Goal: Information Seeking & Learning: Compare options

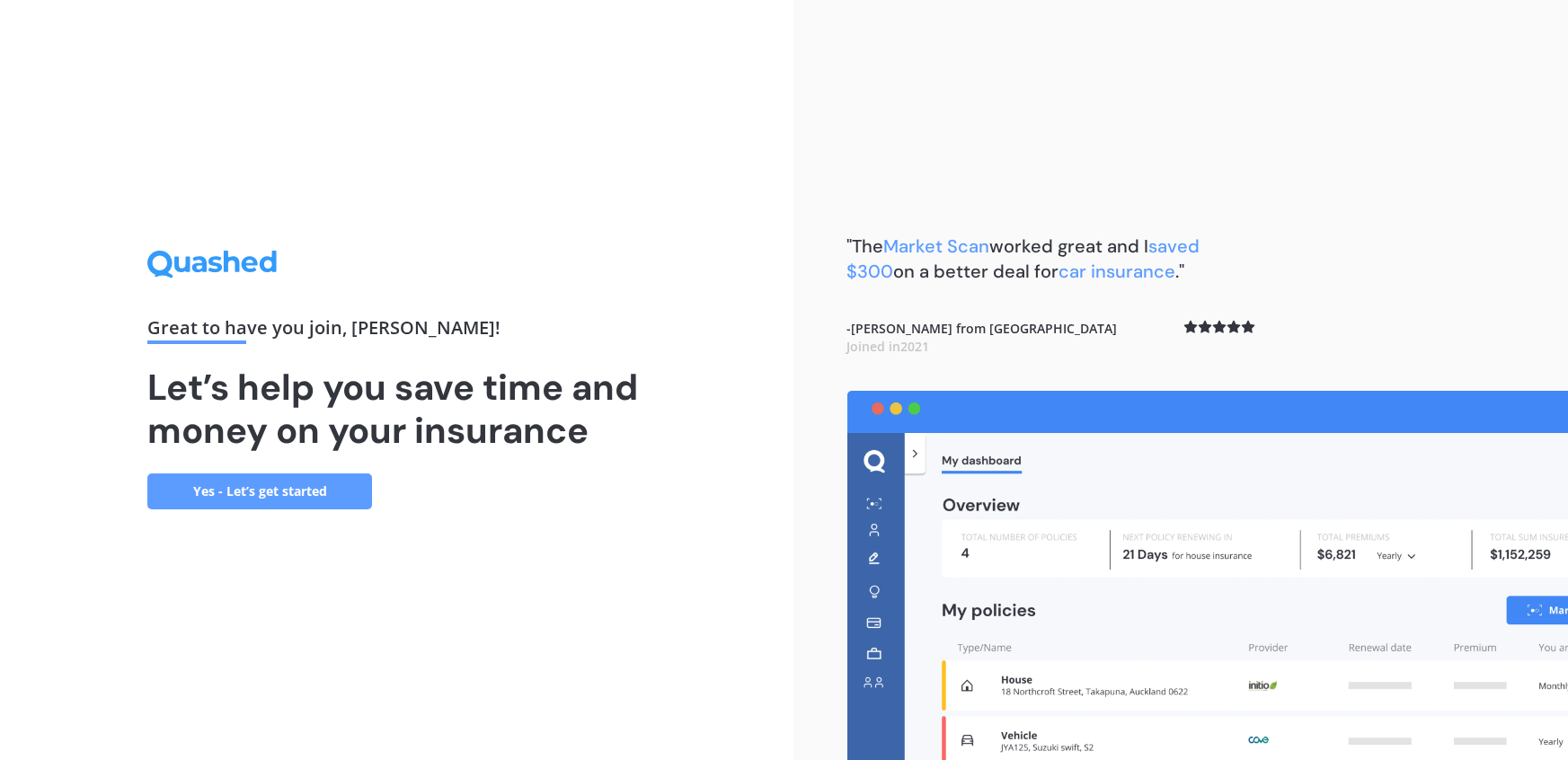
click at [298, 492] on link "Yes - Let’s get started" at bounding box center [259, 492] width 224 height 36
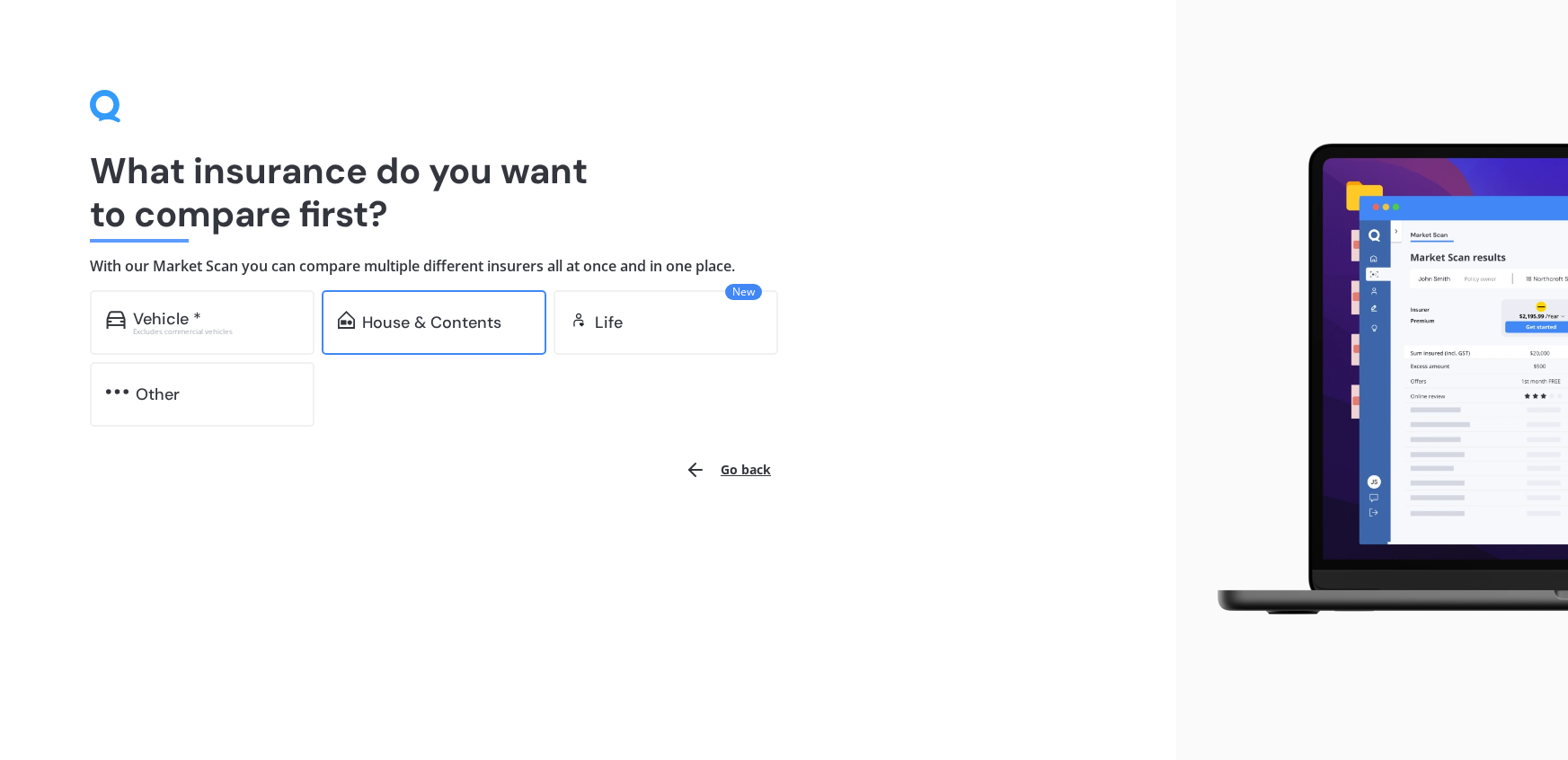
click at [468, 342] on div "House & Contents" at bounding box center [433, 322] width 224 height 64
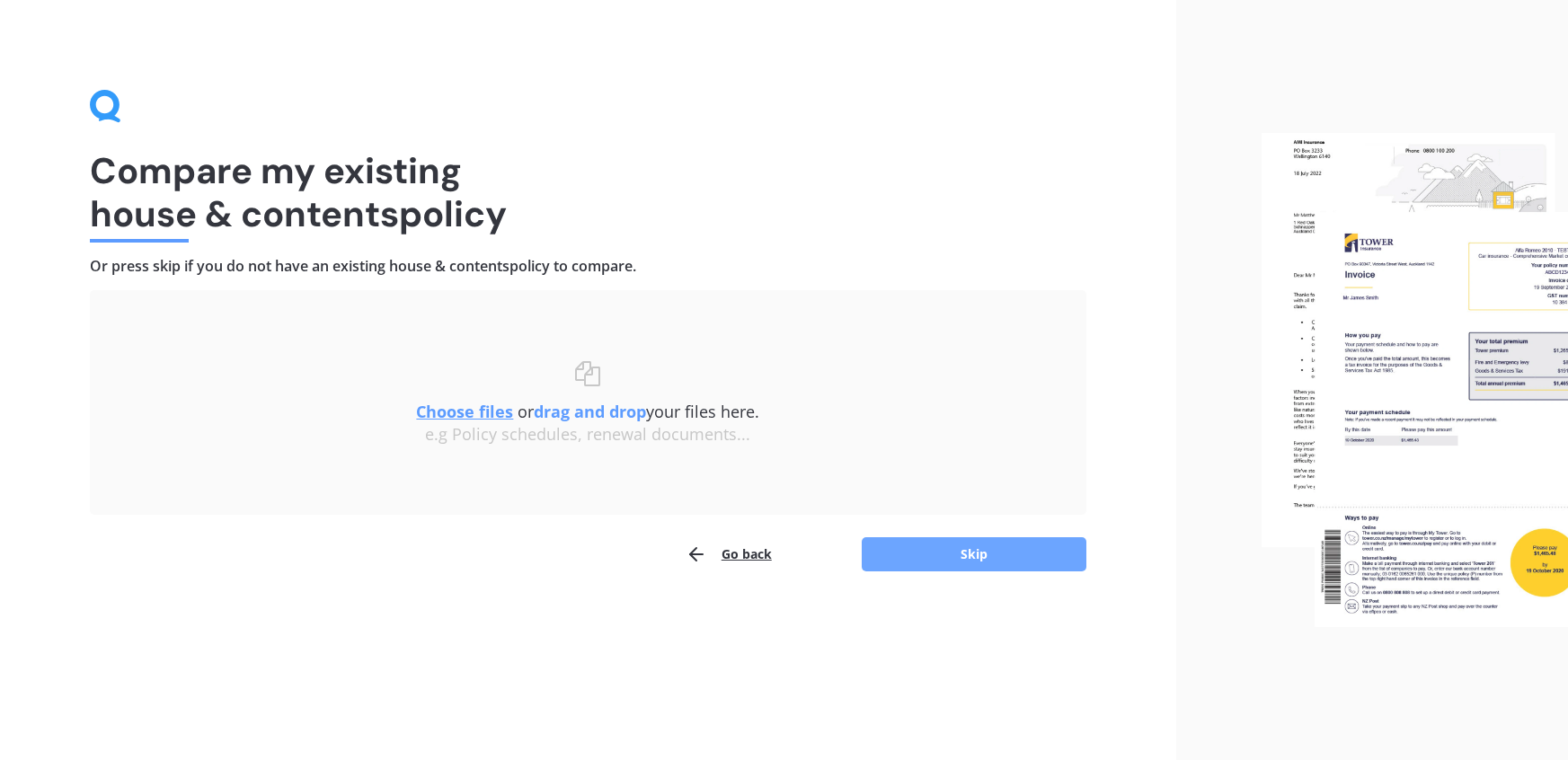
click at [962, 565] on button "Skip" at bounding box center [973, 555] width 224 height 35
